Goal: Task Accomplishment & Management: Complete application form

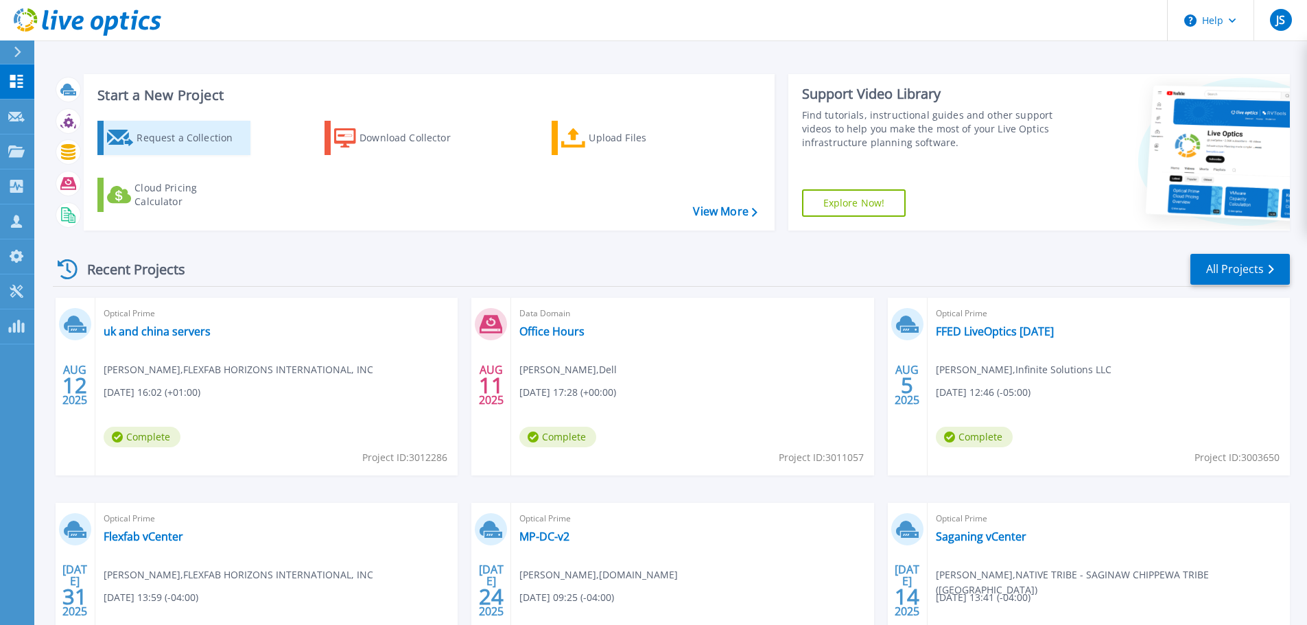
click at [165, 132] on div "Request a Collection" at bounding box center [192, 137] width 110 height 27
click at [169, 142] on div "Request a Collection" at bounding box center [192, 137] width 110 height 27
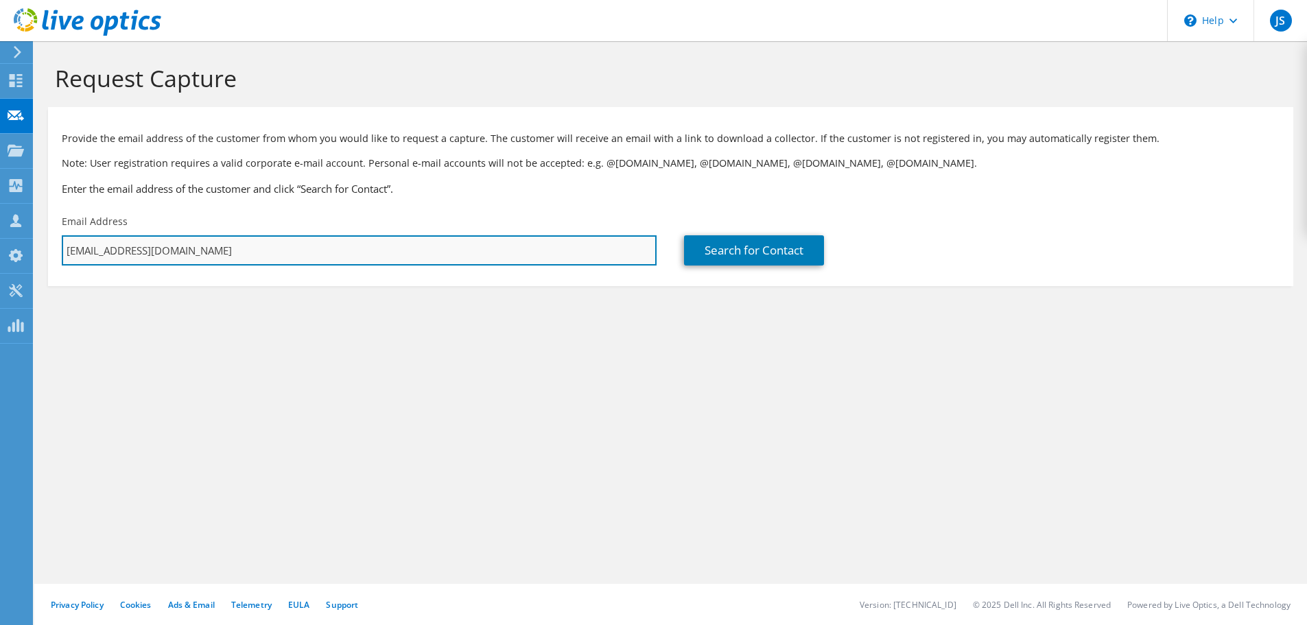
click at [259, 239] on input "[EMAIL_ADDRESS][DOMAIN_NAME]" at bounding box center [359, 250] width 595 height 30
drag, startPoint x: 248, startPoint y: 246, endPoint x: 60, endPoint y: 249, distance: 188.0
click at [60, 249] on div "Email Address jordan.sagorski@trace3.com" at bounding box center [359, 240] width 622 height 64
paste input "eric.goslin@flexfab"
type input "eric.goslin@flexfab.com"
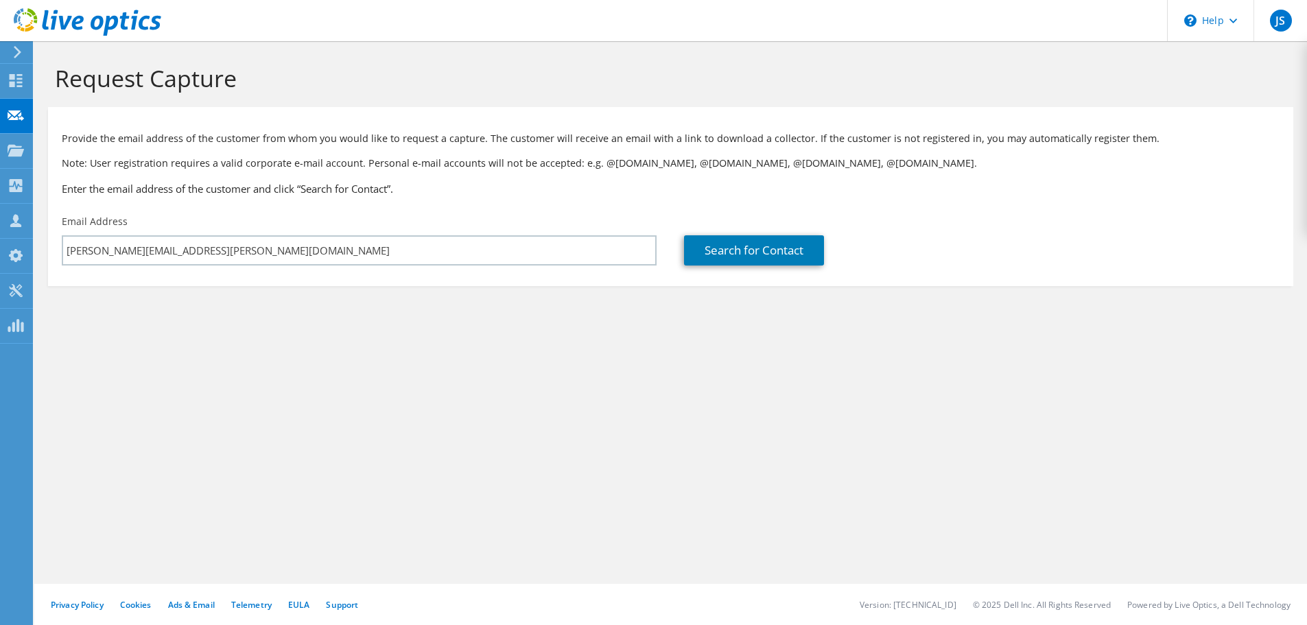
click at [292, 346] on section "Request Capture Provide the email address of the customer from whom you would l…" at bounding box center [670, 198] width 1273 height 314
click at [731, 253] on link "Search for Contact" at bounding box center [754, 250] width 140 height 30
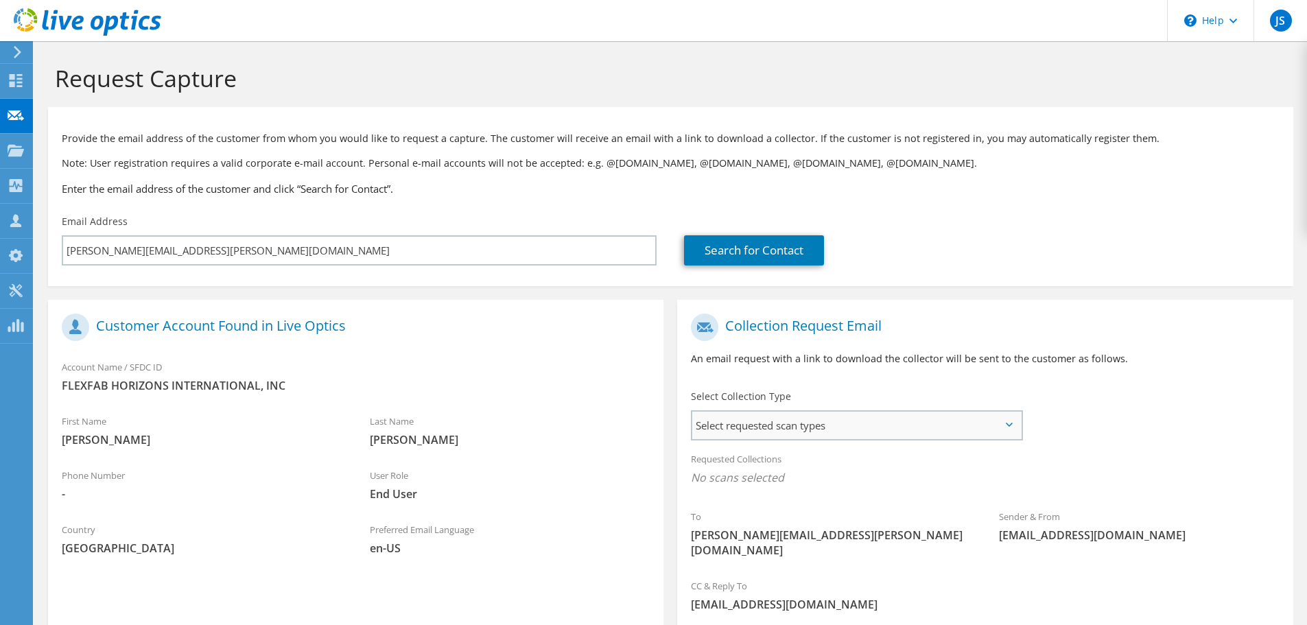
click at [769, 437] on span "Select requested scan types" at bounding box center [856, 425] width 329 height 27
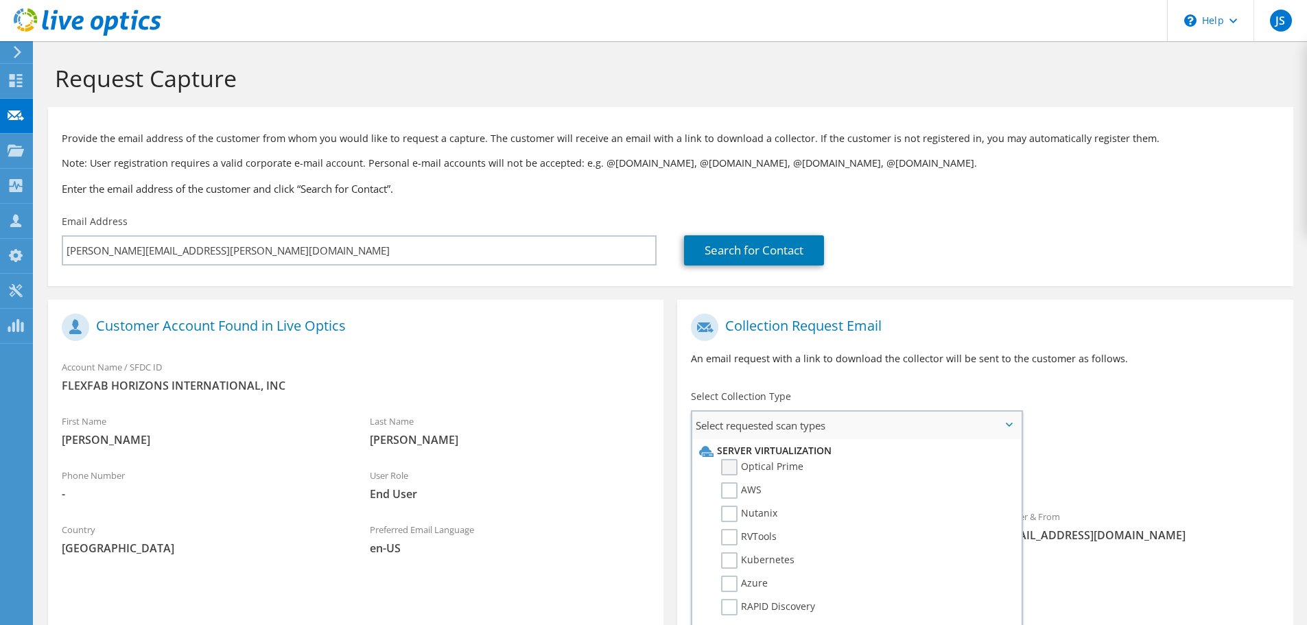
click at [767, 462] on label "Optical Prime" at bounding box center [762, 467] width 82 height 16
click at [0, 0] on input "Optical Prime" at bounding box center [0, 0] width 0 height 0
click at [1220, 438] on div "To eric.goslin@flexfab.com Sender & From liveoptics@liveoptics.com" at bounding box center [984, 441] width 615 height 269
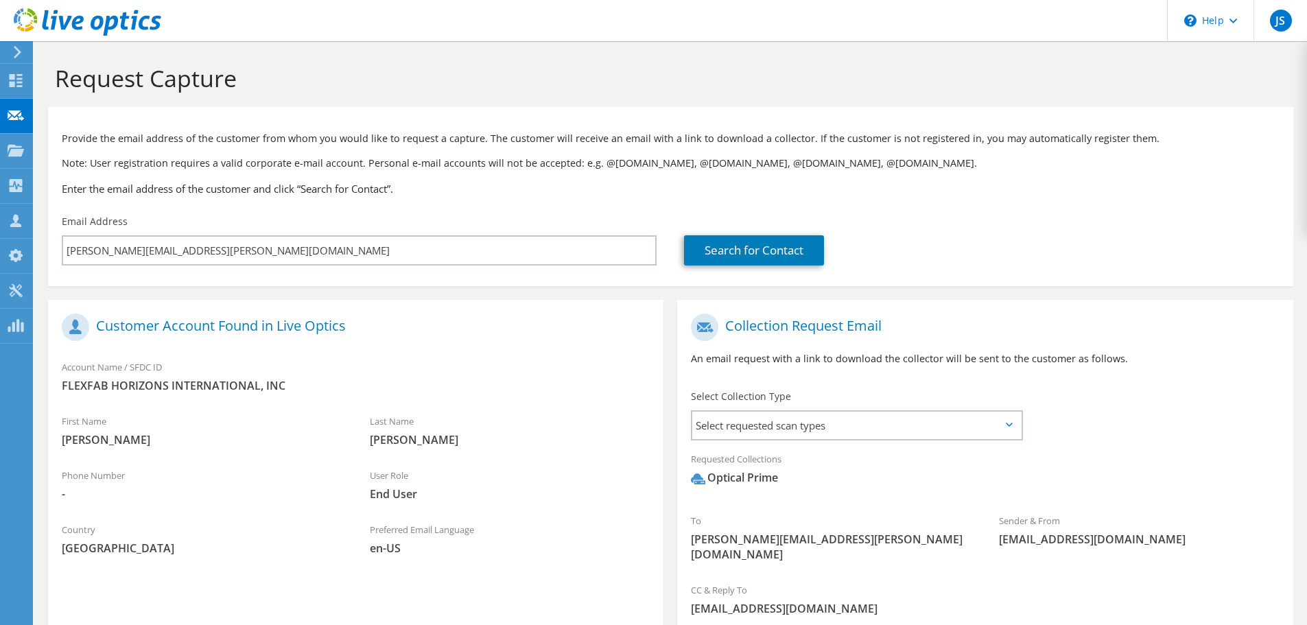
scroll to position [130, 0]
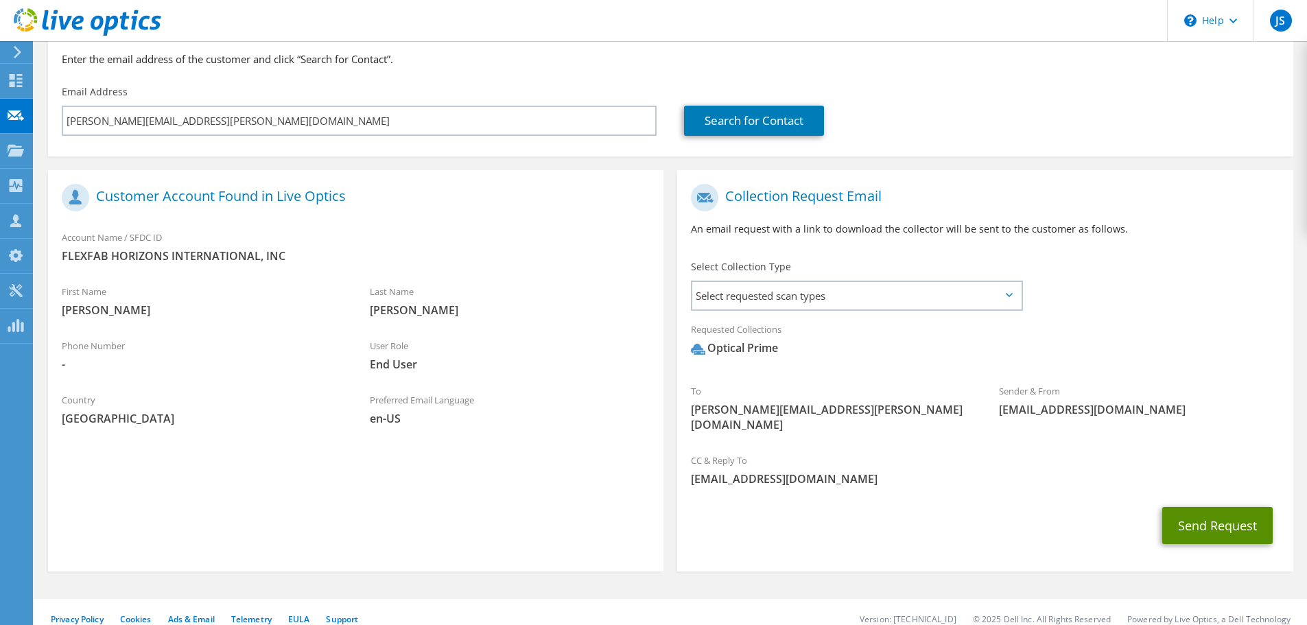
click at [1225, 513] on button "Send Request" at bounding box center [1217, 525] width 110 height 37
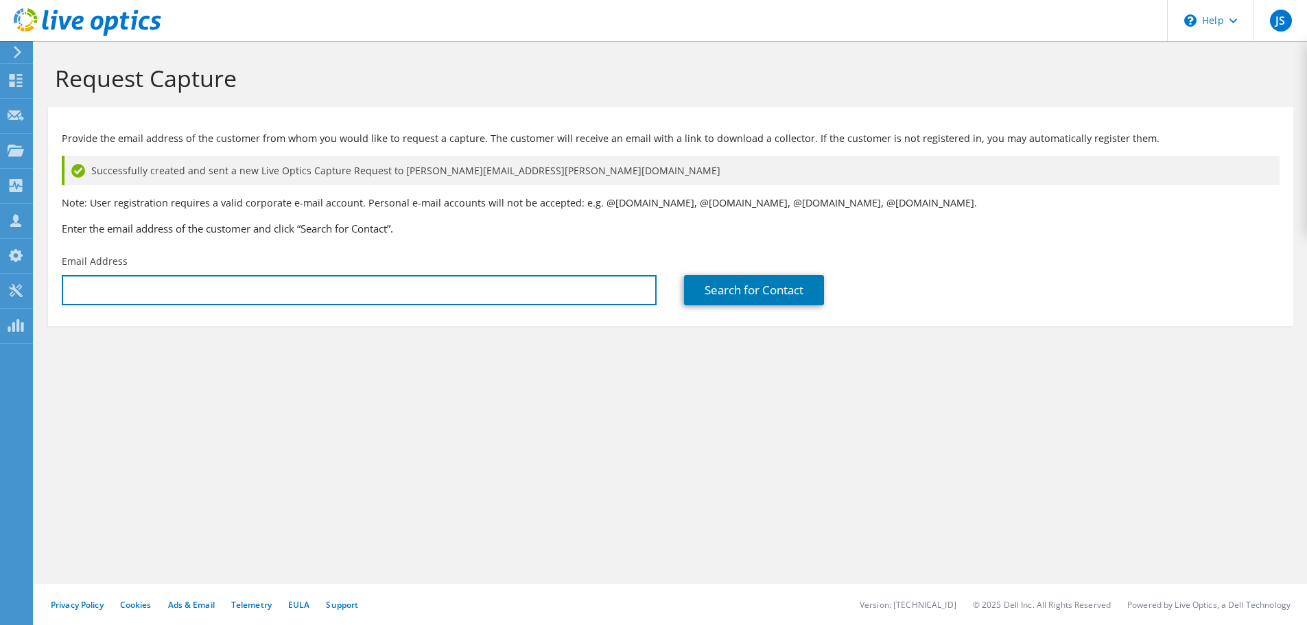
type input "[EMAIL_ADDRESS][DOMAIN_NAME]"
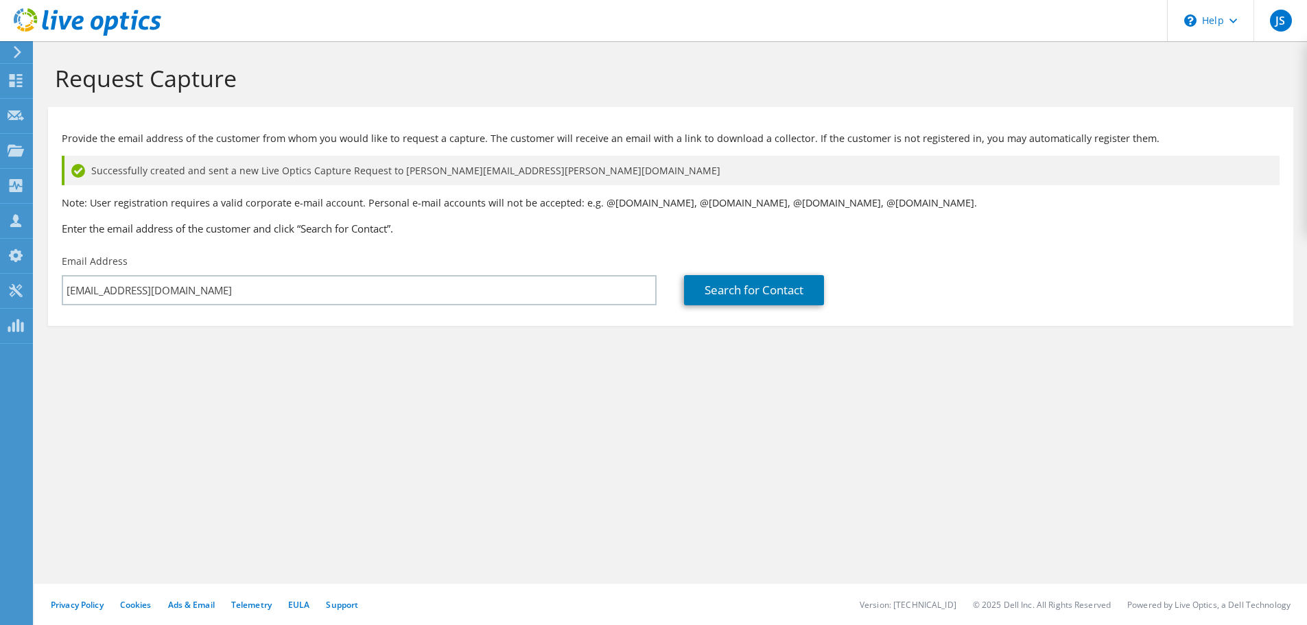
click at [499, 497] on div "Request Capture Provide the email address of the customer from whom you would l…" at bounding box center [670, 333] width 1273 height 584
click at [473, 431] on div "Request Capture Provide the email address of the customer from whom you would l…" at bounding box center [670, 333] width 1273 height 584
click at [391, 510] on div "Request Capture Provide the email address of the customer from whom you would l…" at bounding box center [670, 333] width 1273 height 584
